Goal: Navigation & Orientation: Find specific page/section

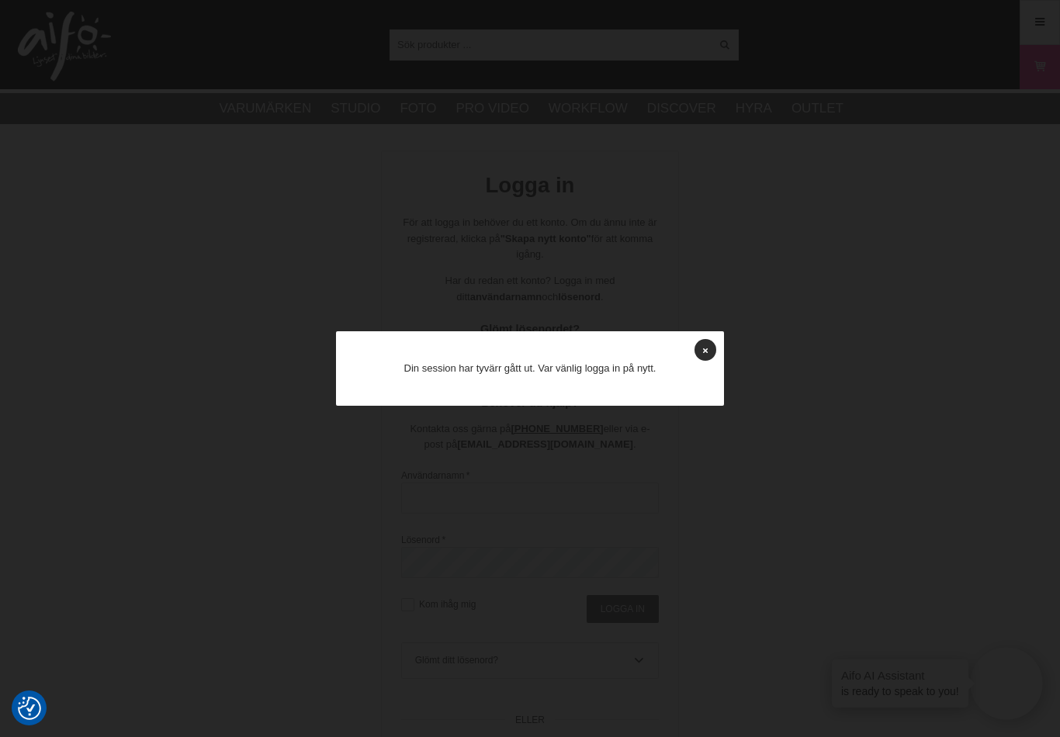
scroll to position [24, 0]
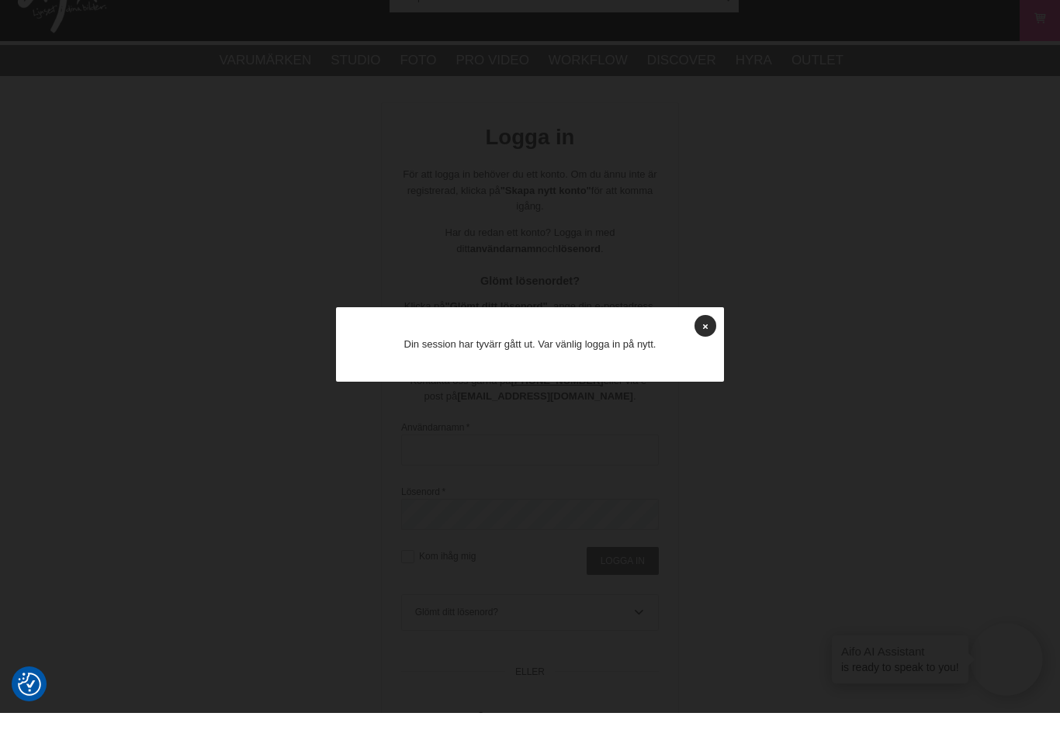
click at [704, 307] on div at bounding box center [530, 368] width 1060 height 737
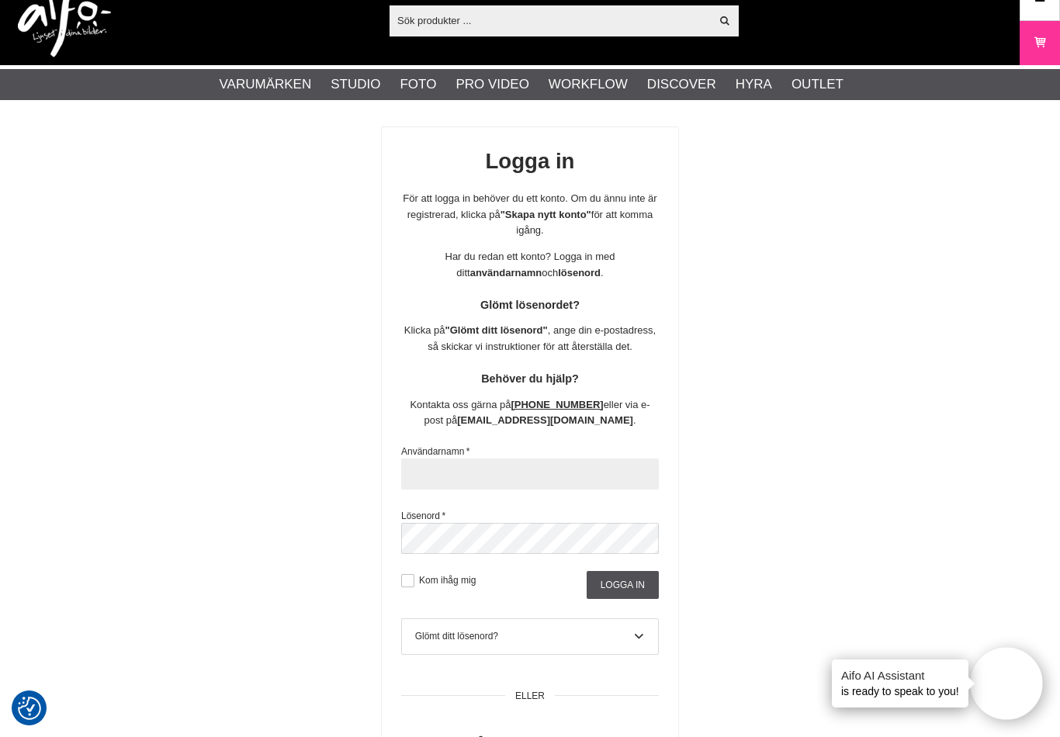
click at [443, 472] on input "text" at bounding box center [530, 474] width 258 height 31
type input "S"
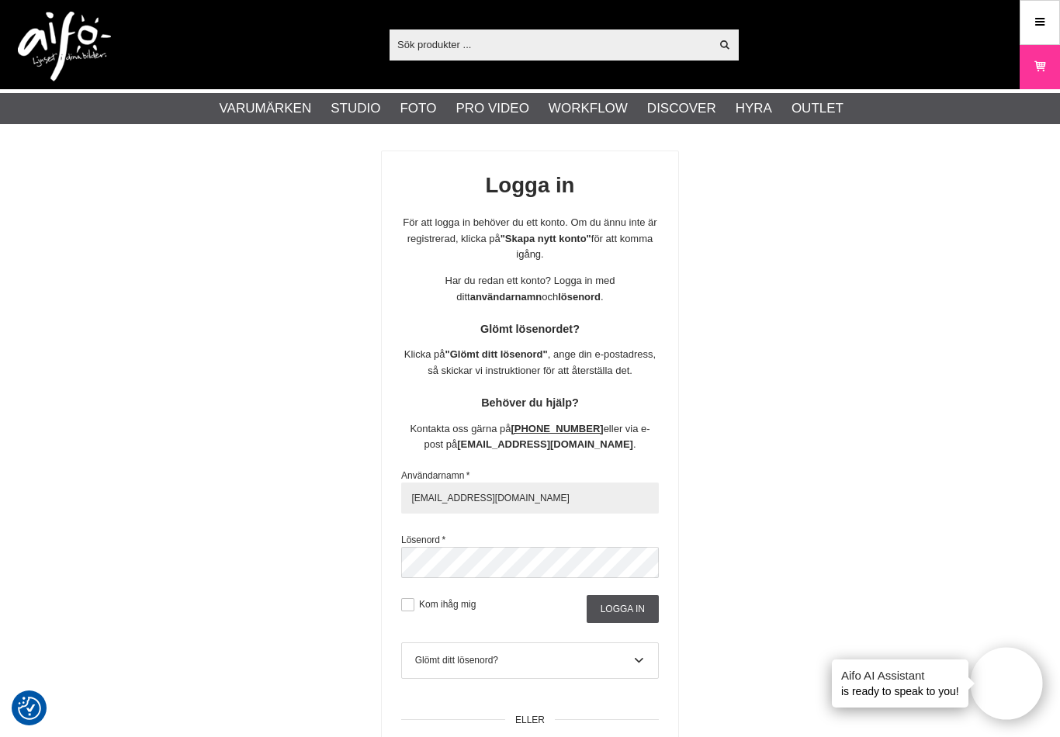
type input "sture@sandqvist.info"
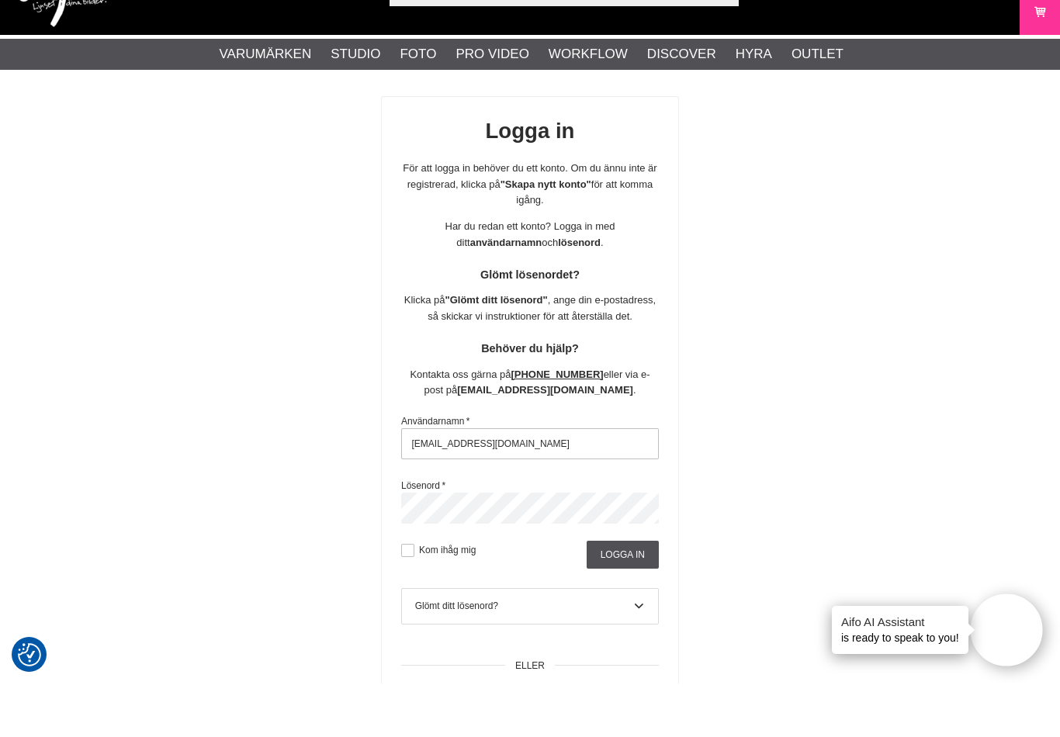
scroll to position [2, 0]
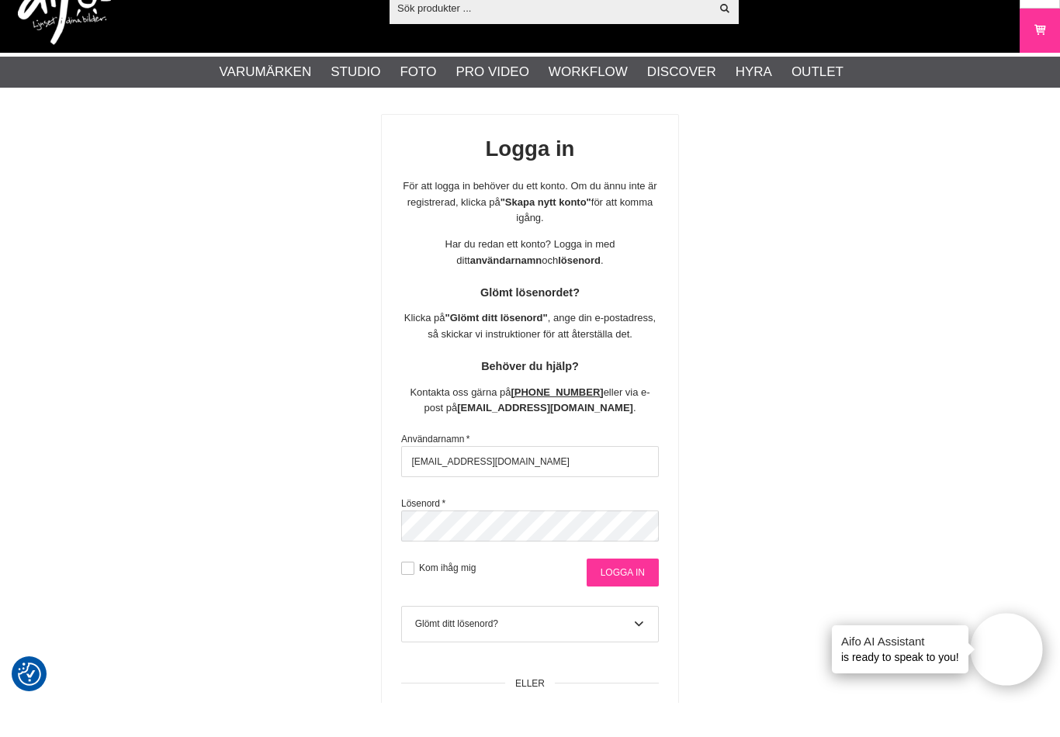
click at [633, 593] on input "Logga in" at bounding box center [623, 607] width 72 height 28
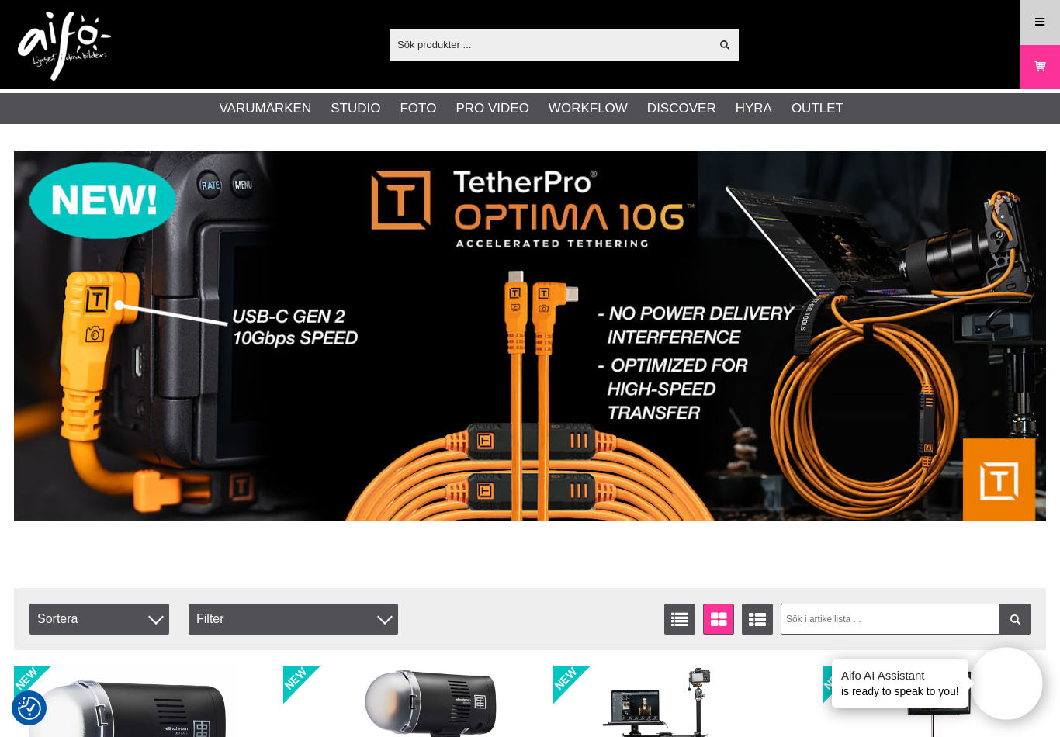
click at [1037, 29] on icon at bounding box center [1040, 22] width 14 height 17
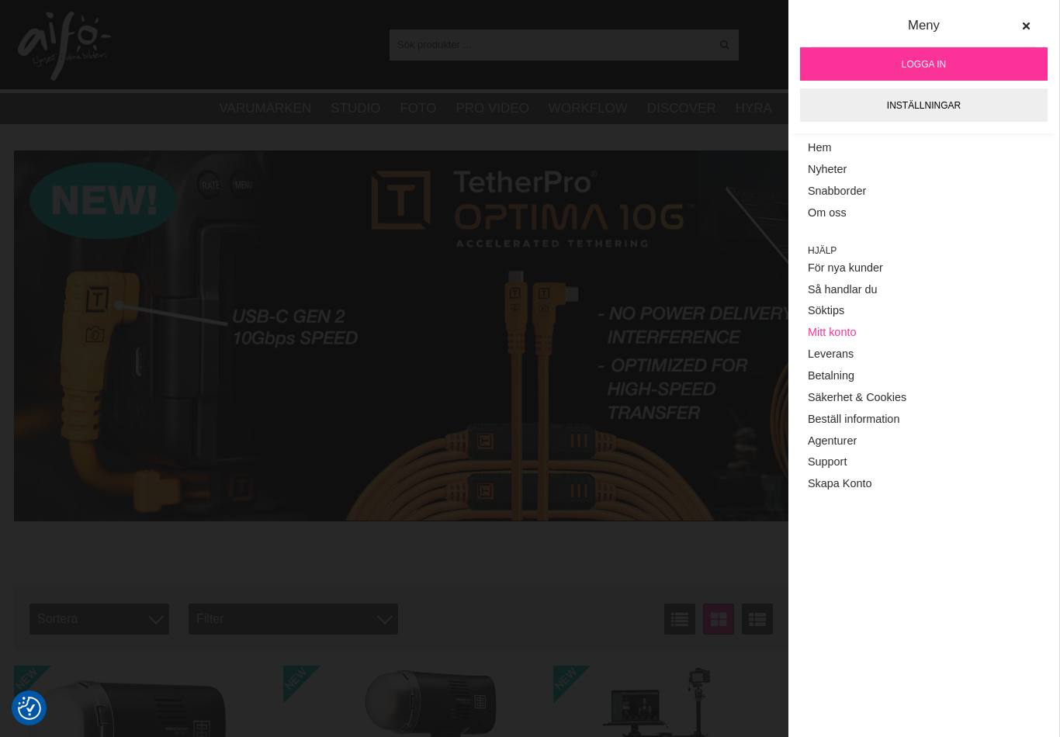
click at [847, 335] on link "Mitt konto" at bounding box center [924, 333] width 232 height 22
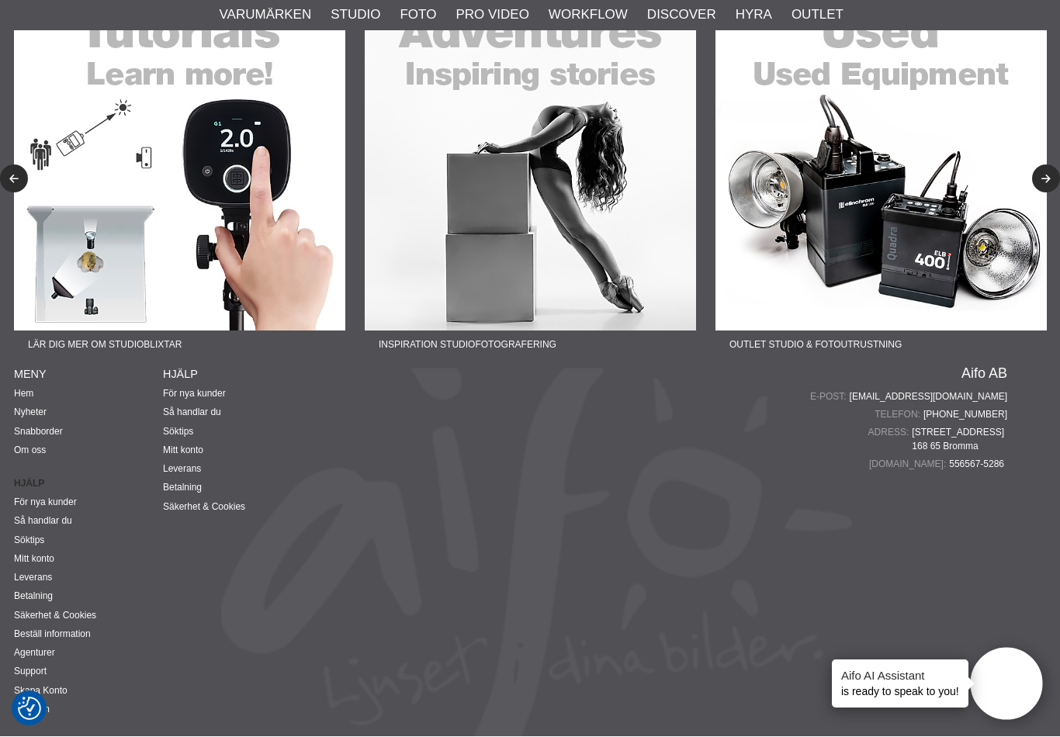
scroll to position [641, 0]
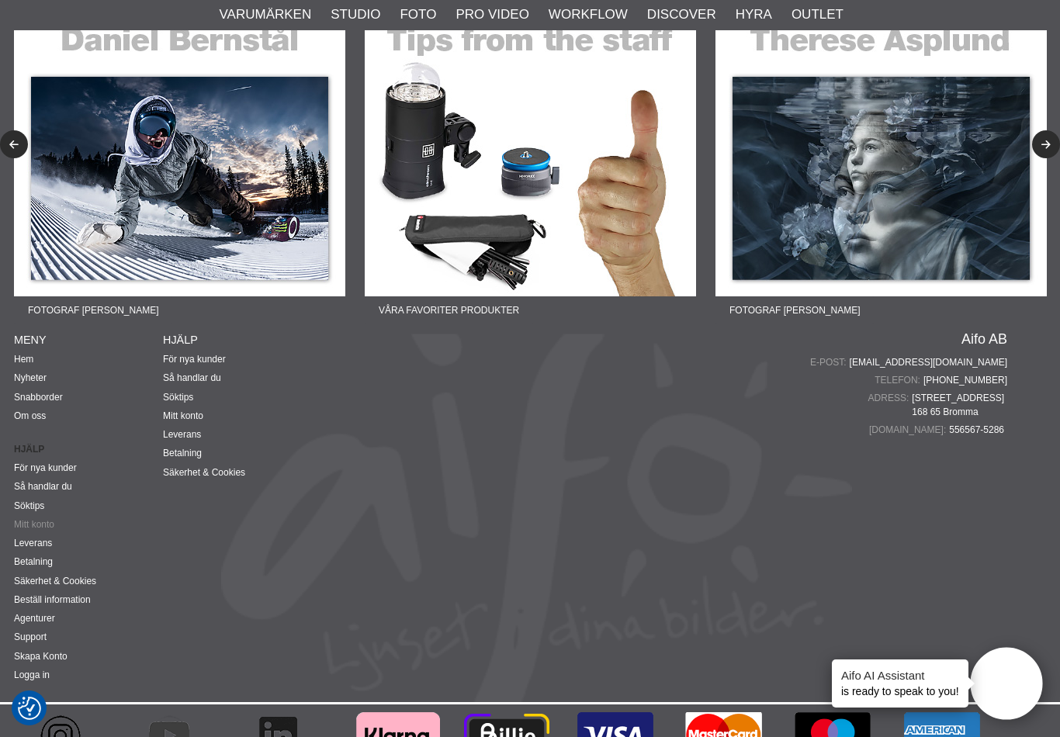
click at [51, 522] on link "Mitt konto" at bounding box center [34, 524] width 40 height 11
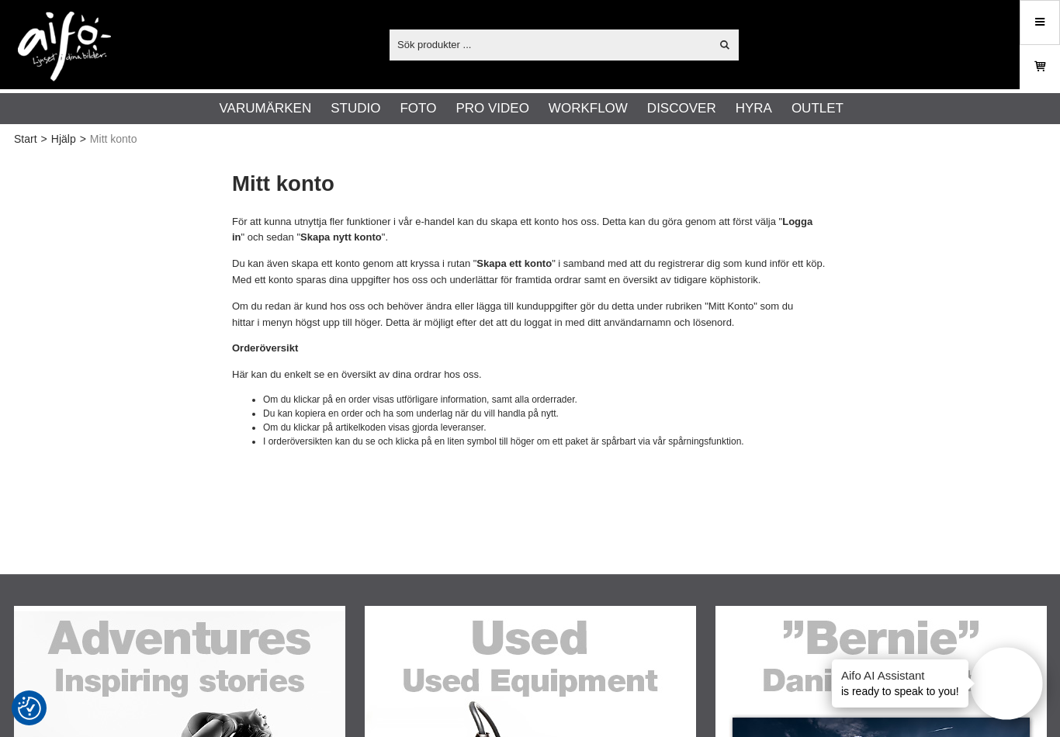
click at [1050, 71] on link "Varukorg" at bounding box center [1039, 67] width 39 height 36
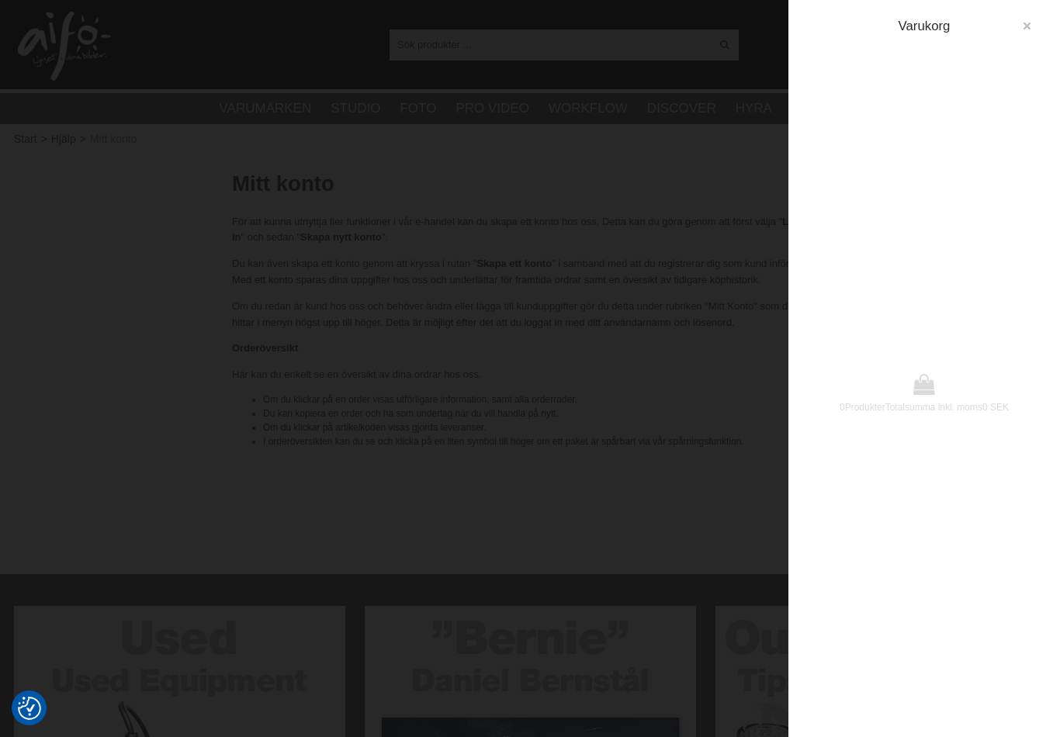
click at [1035, 20] on button "button" at bounding box center [1027, 26] width 28 height 28
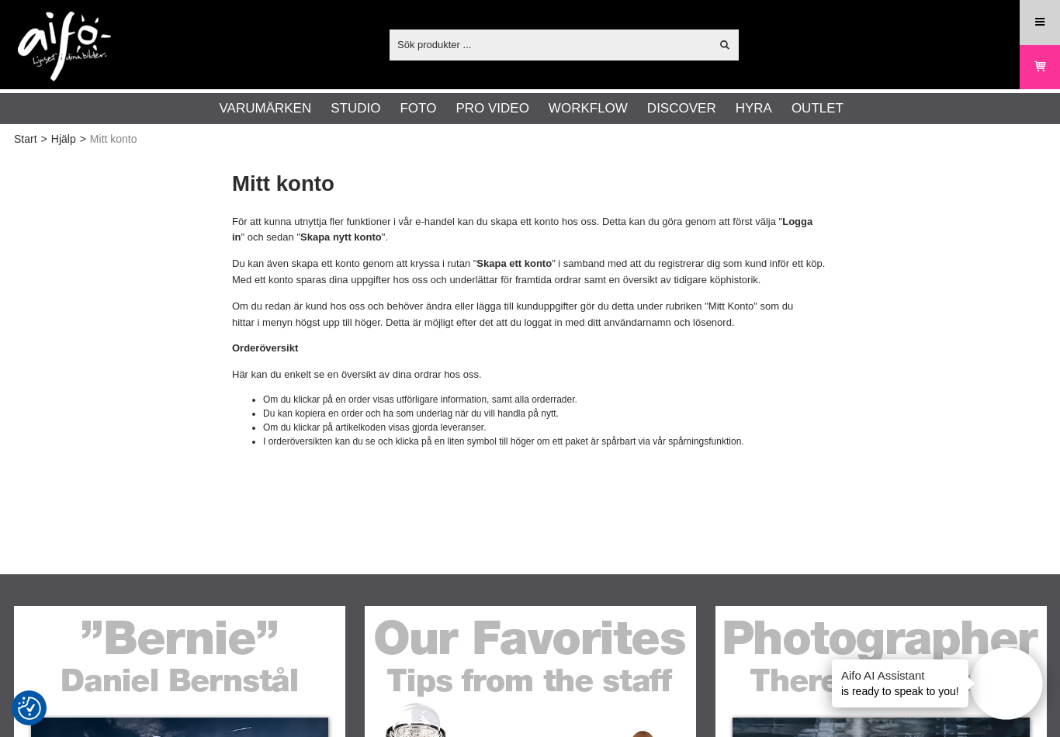
click at [1036, 26] on icon at bounding box center [1040, 22] width 14 height 17
